Goal: Information Seeking & Learning: Understand process/instructions

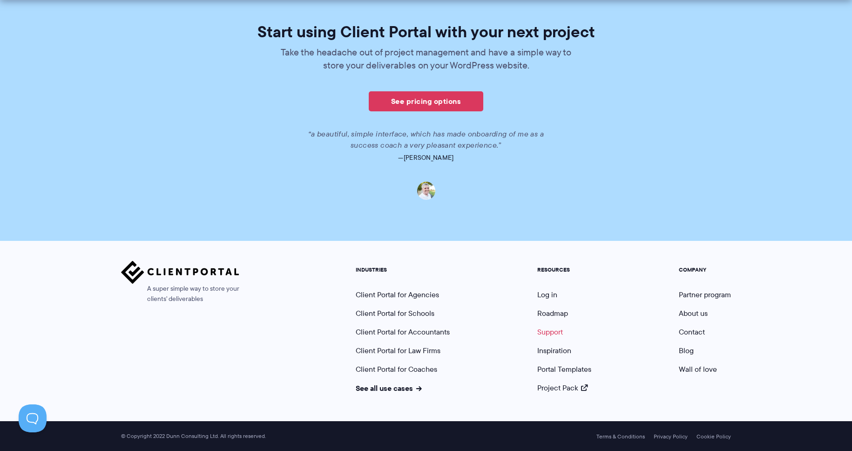
click at [552, 331] on link "Support" at bounding box center [550, 331] width 26 height 11
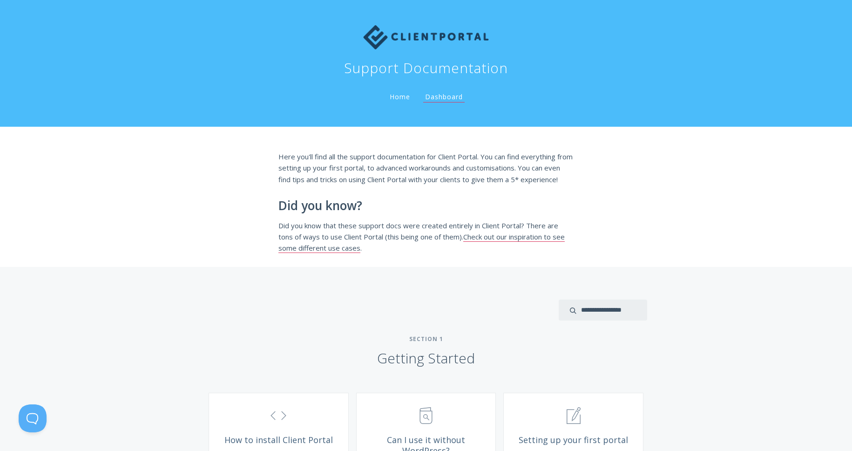
click at [617, 191] on div "Here you'll find all the support documentation for Client Portal. You can find …" at bounding box center [426, 197] width 852 height 140
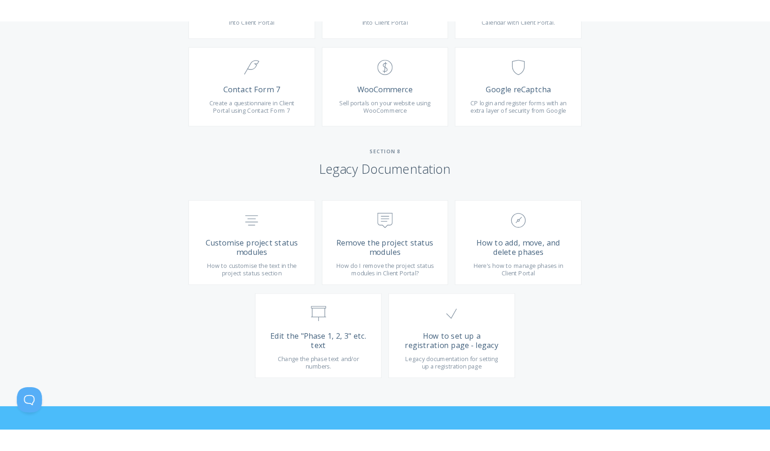
scroll to position [2132, 0]
